Goal: Find specific page/section: Find specific page/section

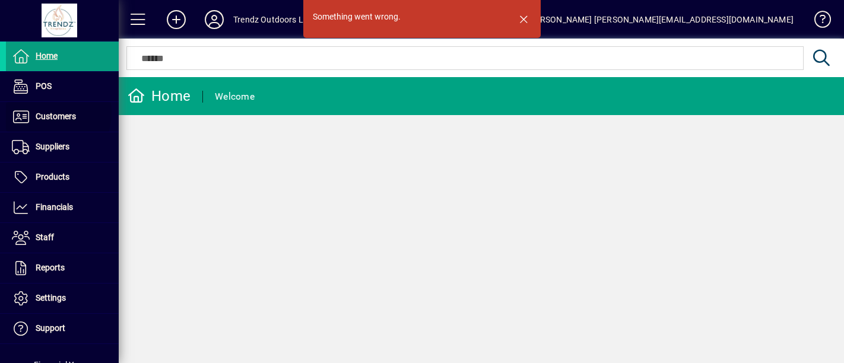
click at [47, 113] on span "Customers" at bounding box center [56, 116] width 40 height 9
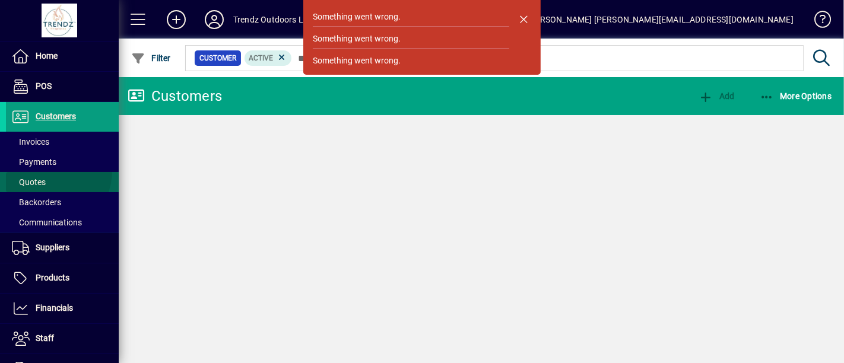
click at [44, 170] on span at bounding box center [62, 182] width 113 height 28
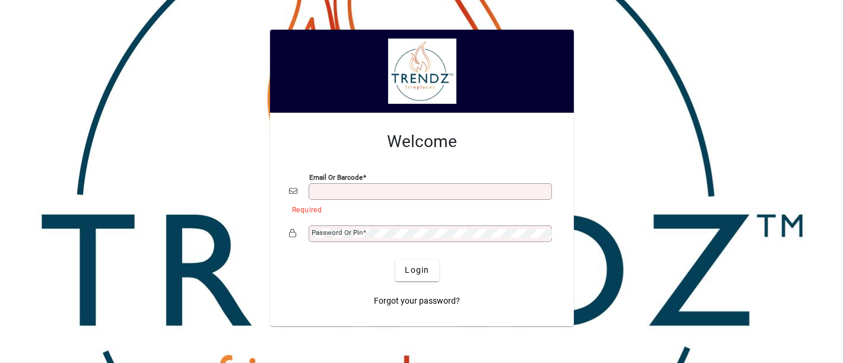
type input "**********"
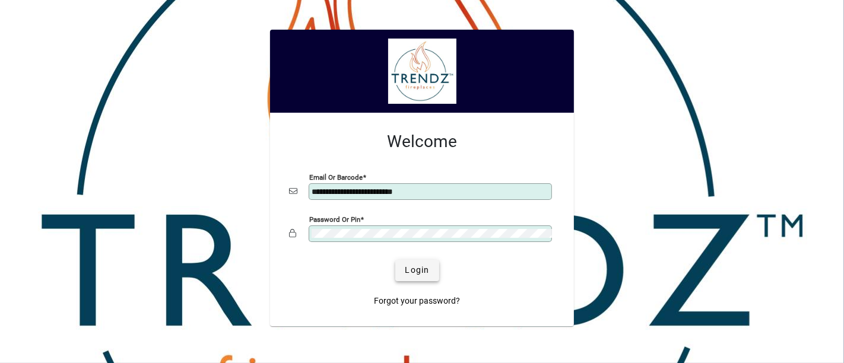
click at [408, 268] on span "Login" at bounding box center [417, 270] width 24 height 12
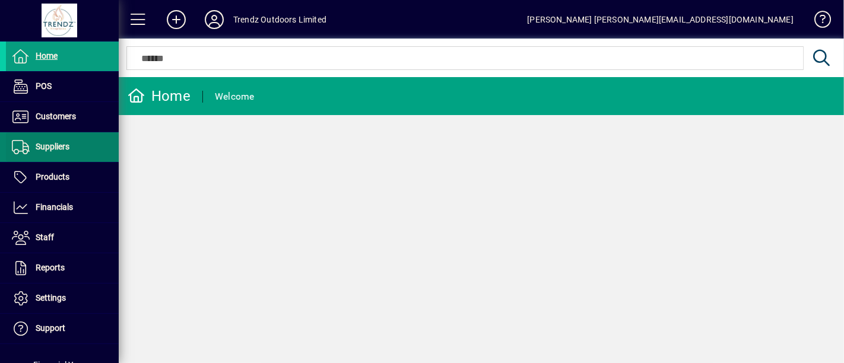
click at [71, 133] on span at bounding box center [62, 147] width 113 height 28
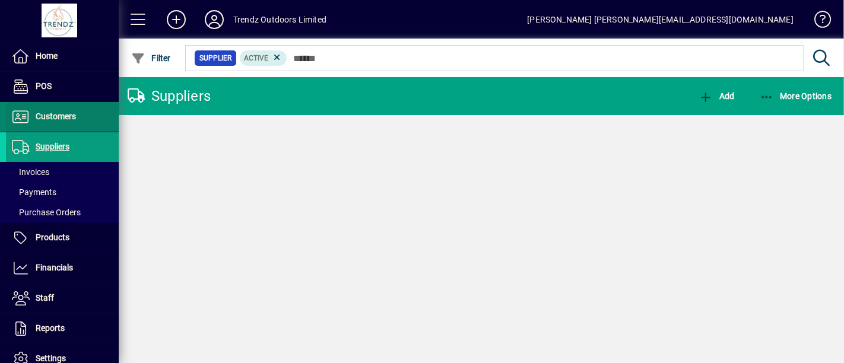
click at [56, 114] on span "Customers" at bounding box center [56, 116] width 40 height 9
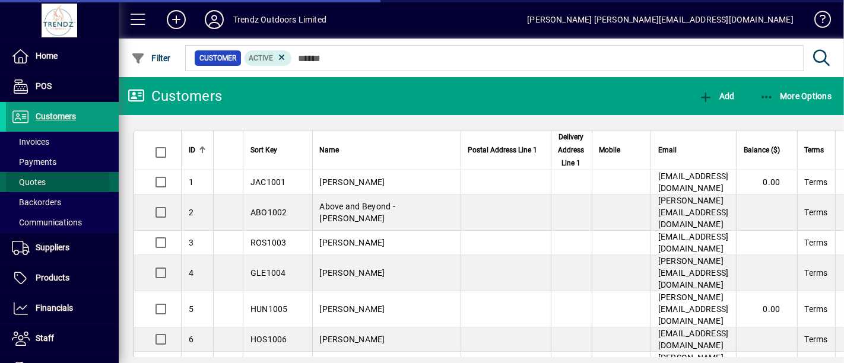
click at [36, 184] on span "Quotes" at bounding box center [29, 181] width 34 height 9
